Goal: Share content: Share content

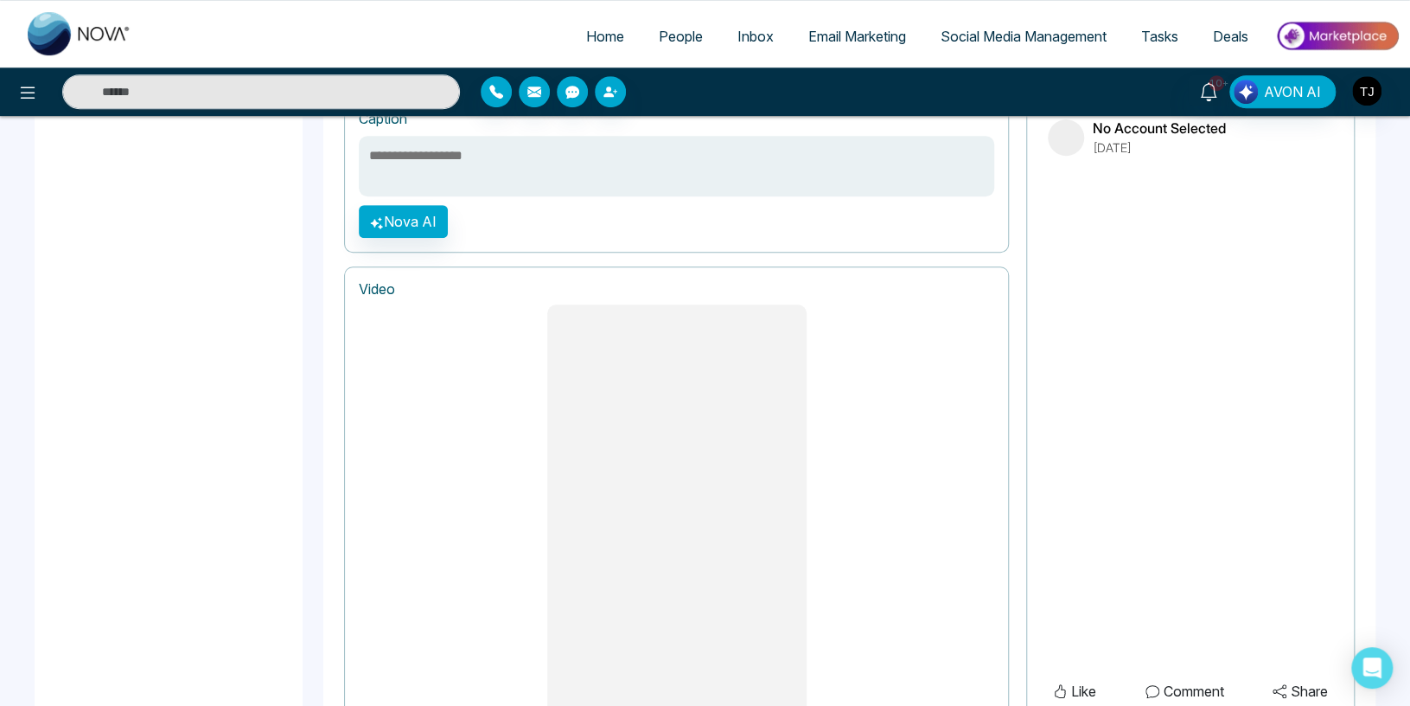
scroll to position [722, 0]
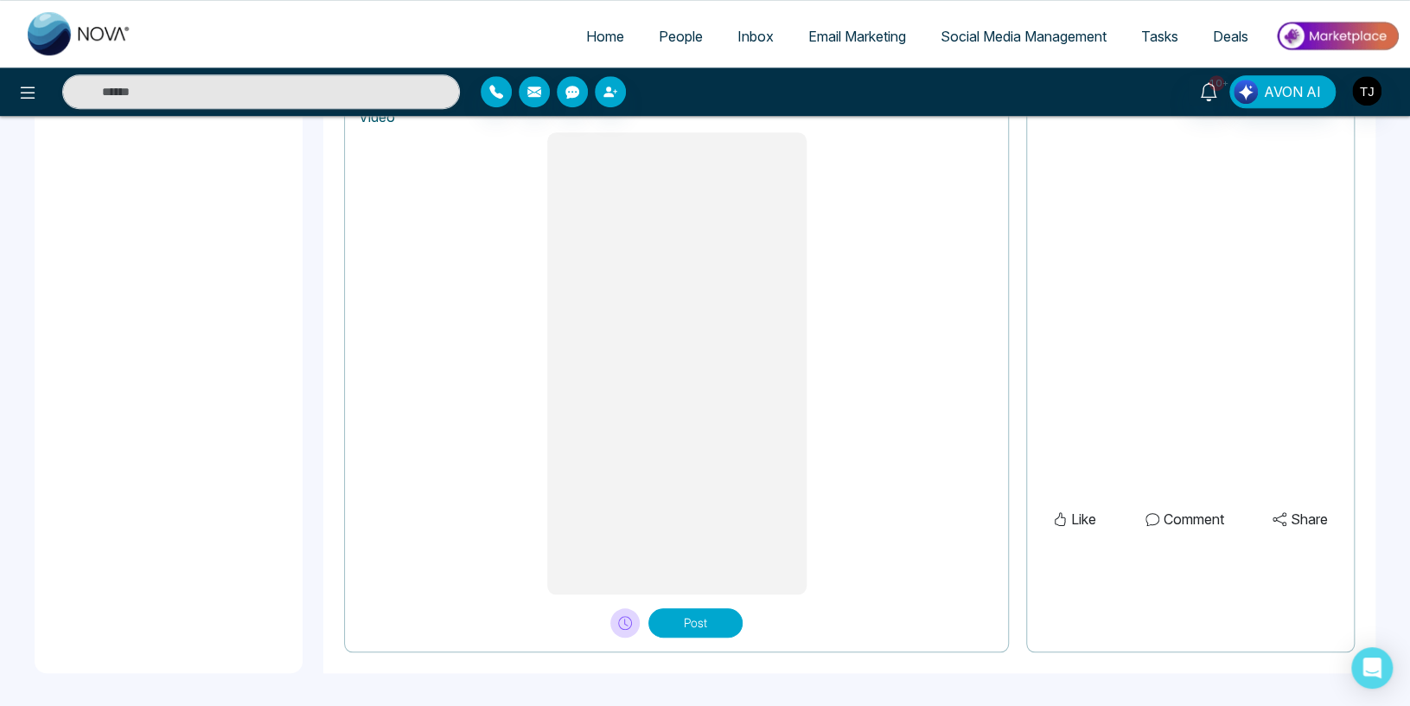
click at [690, 620] on button "Post" at bounding box center [696, 622] width 94 height 29
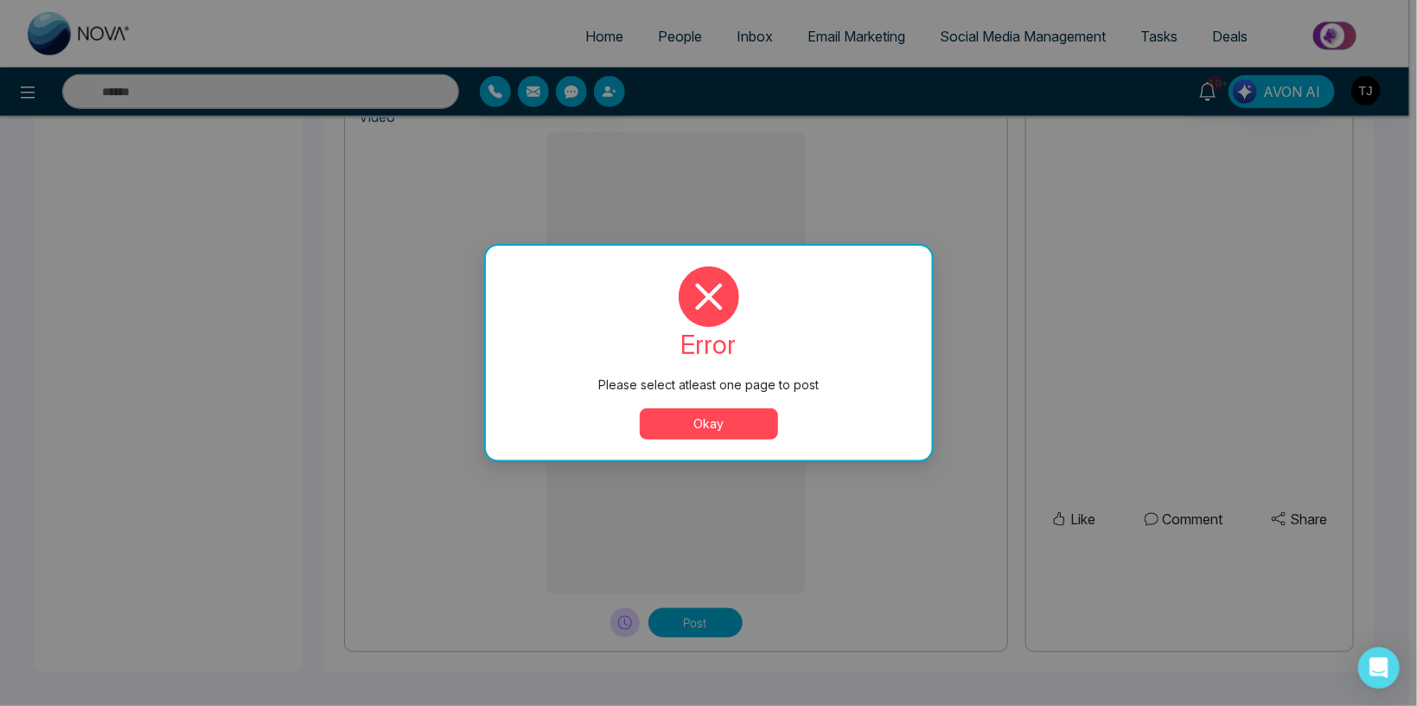
click at [700, 406] on div "error Please select atleast one page to post Okay" at bounding box center [709, 352] width 405 height 173
click at [705, 429] on button "Okay" at bounding box center [709, 423] width 138 height 31
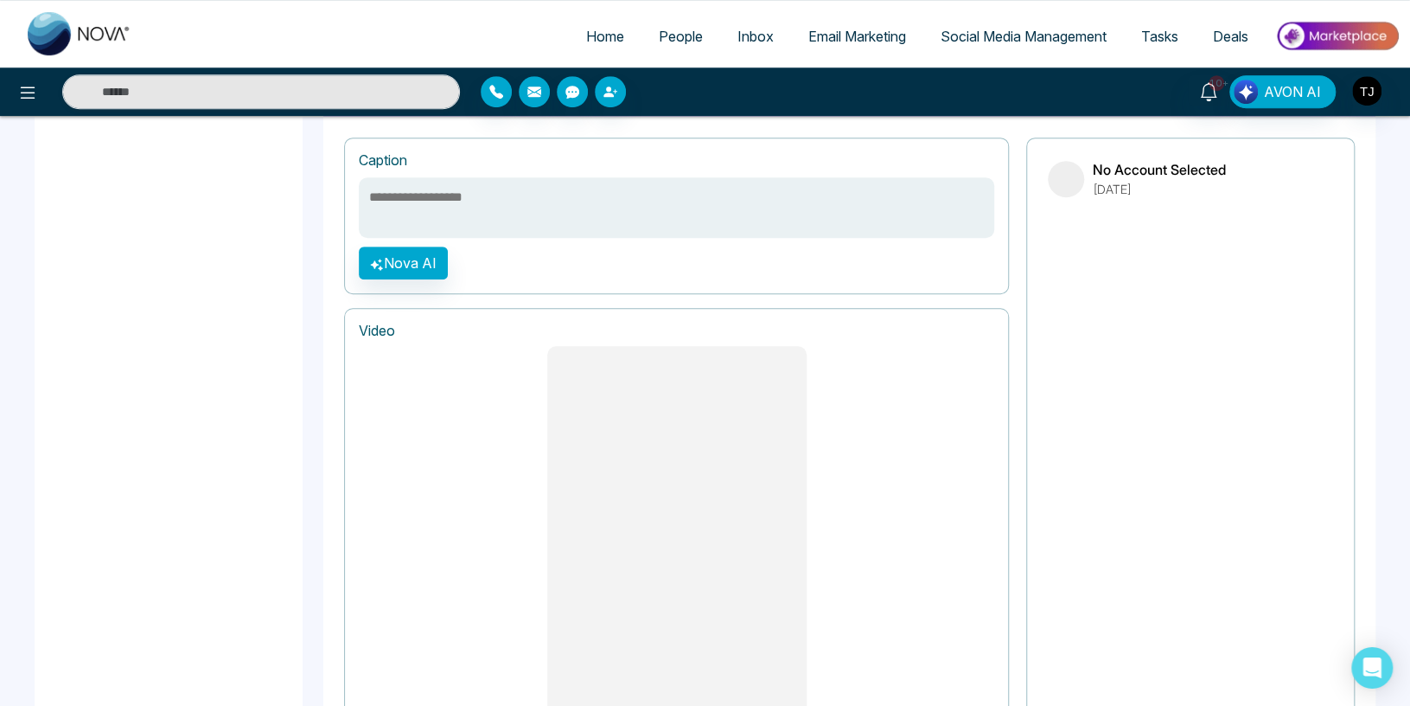
scroll to position [447, 0]
